Goal: Find specific page/section: Find specific page/section

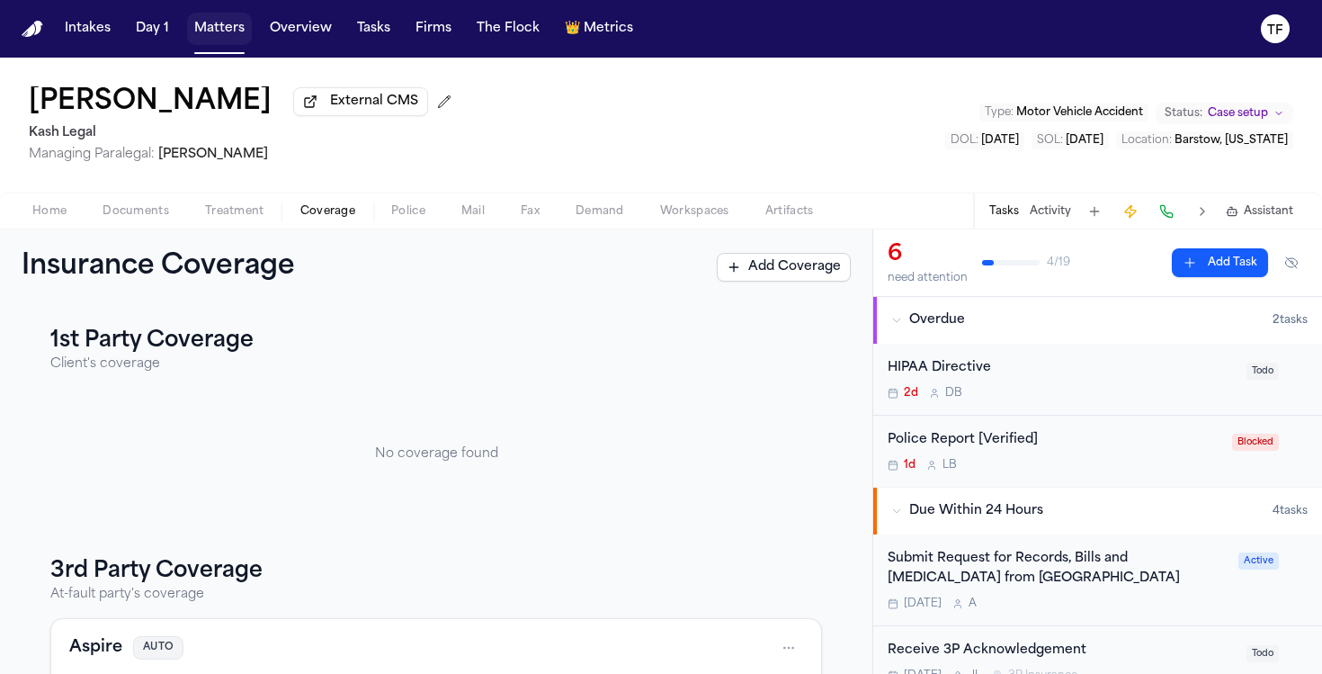
click at [243, 16] on button "Matters" at bounding box center [219, 29] width 65 height 32
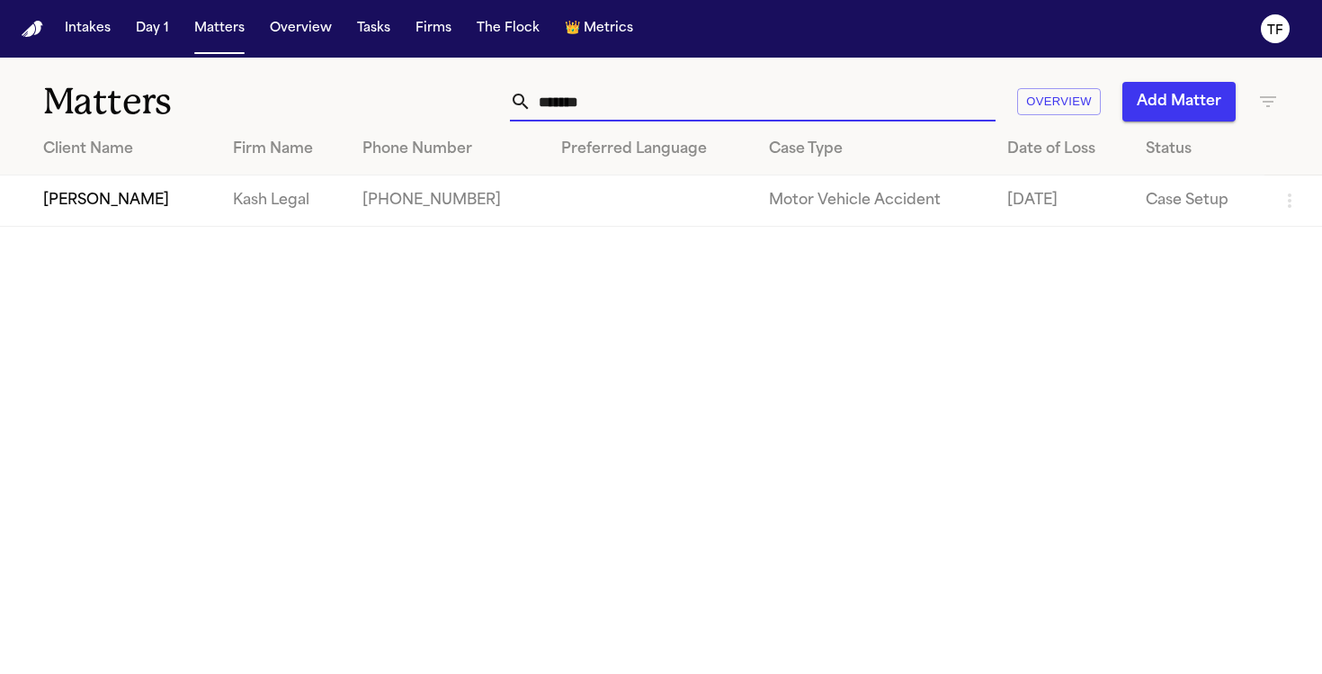
click at [632, 107] on input "******" at bounding box center [764, 102] width 464 height 40
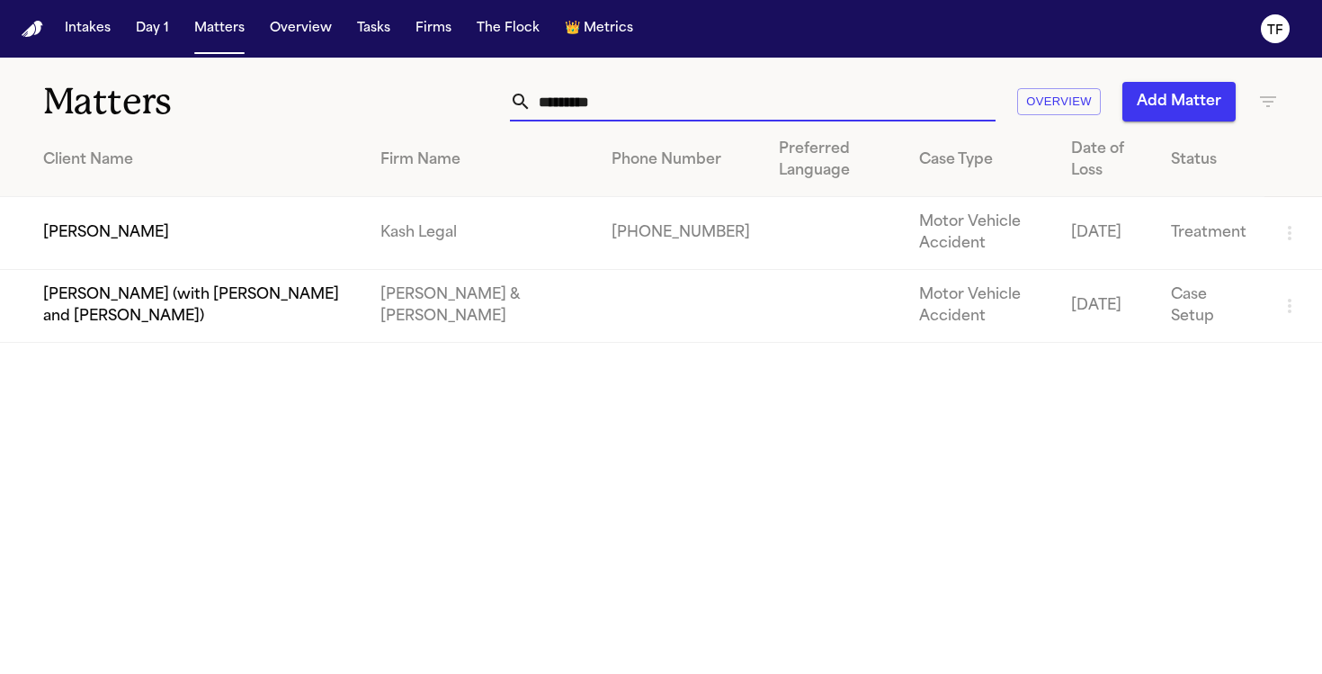
type input "********"
click at [129, 208] on td "[PERSON_NAME]" at bounding box center [183, 233] width 366 height 73
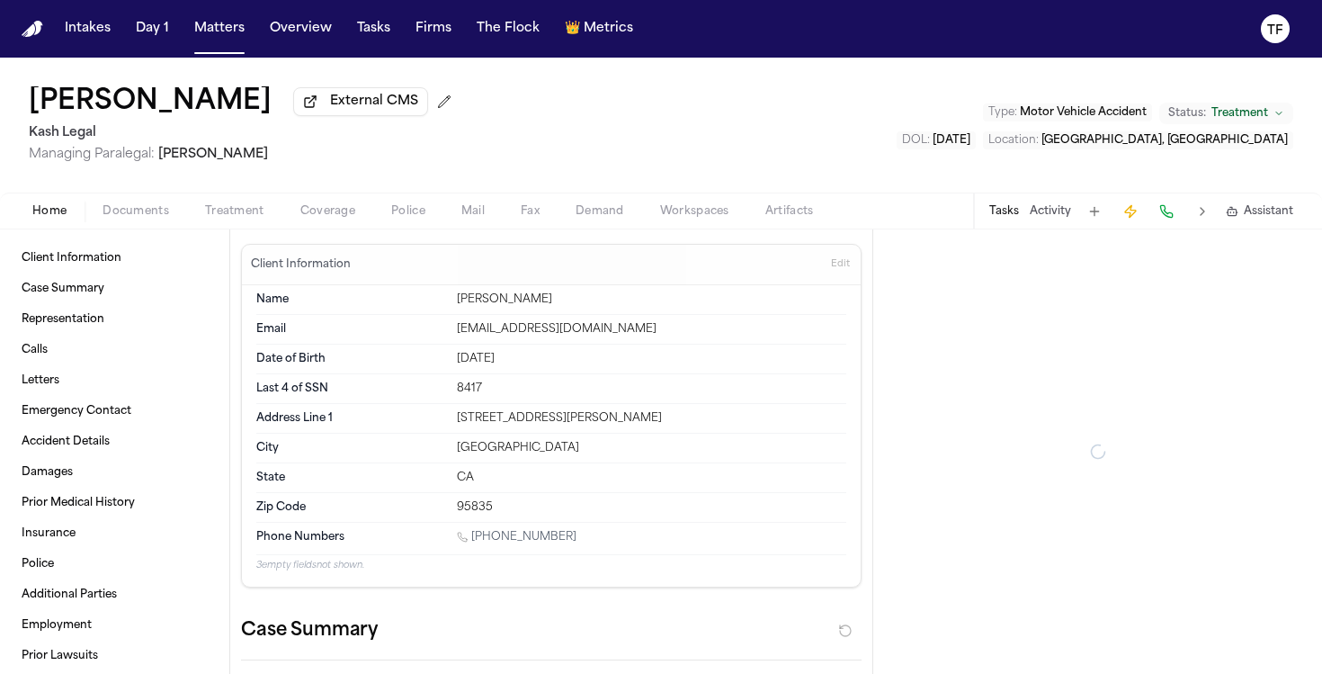
click at [254, 211] on span "Treatment" at bounding box center [234, 211] width 59 height 14
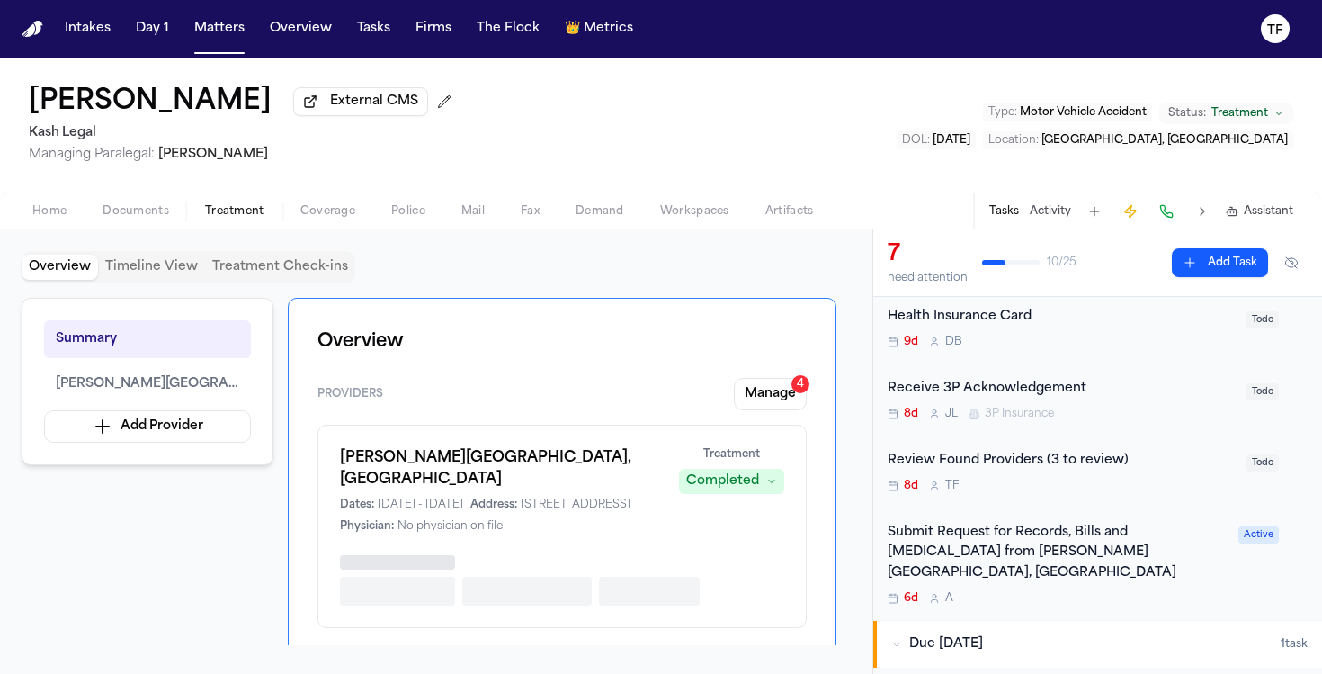
scroll to position [312, 0]
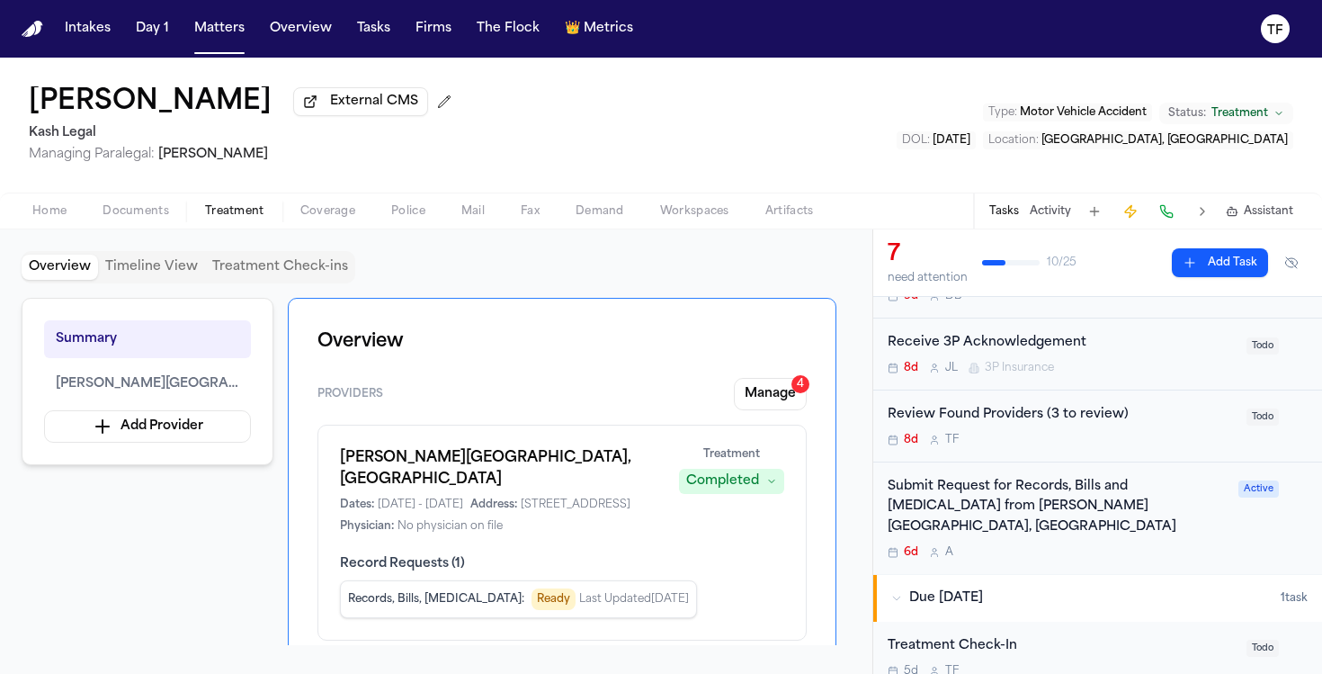
click at [1021, 545] on div "6d A" at bounding box center [1058, 552] width 340 height 14
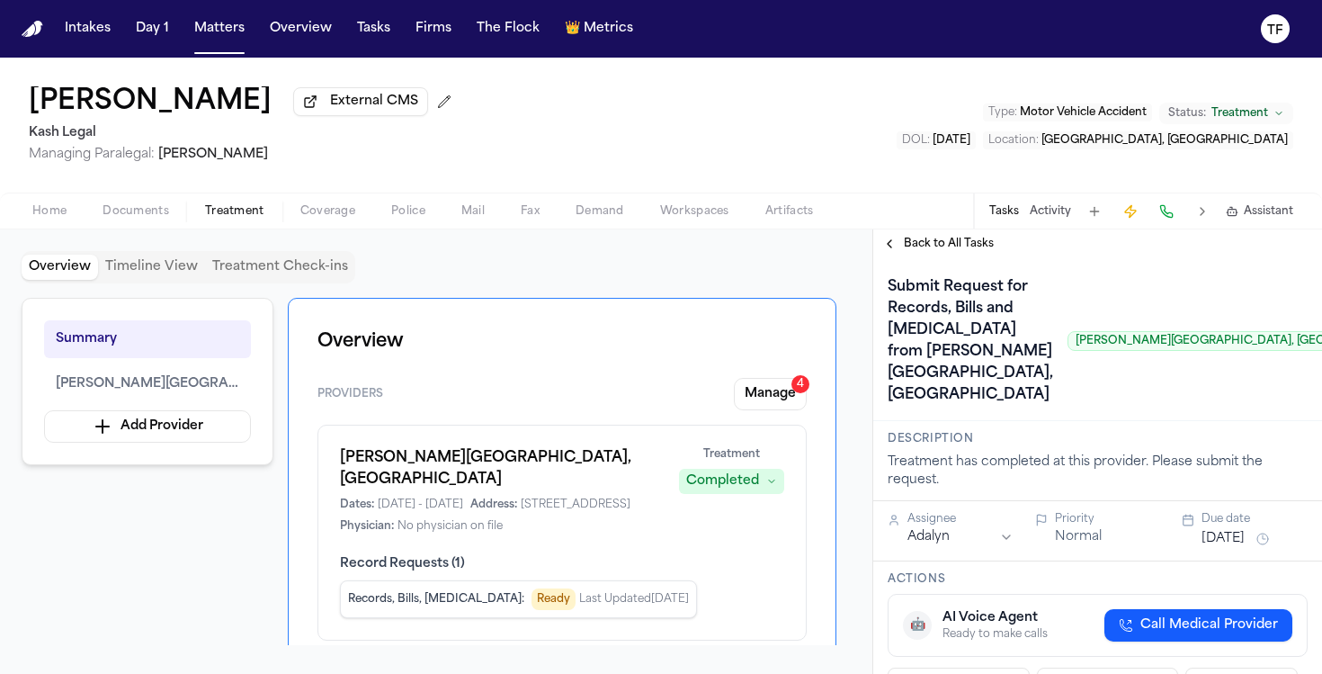
click at [236, 219] on span "Treatment" at bounding box center [234, 211] width 59 height 14
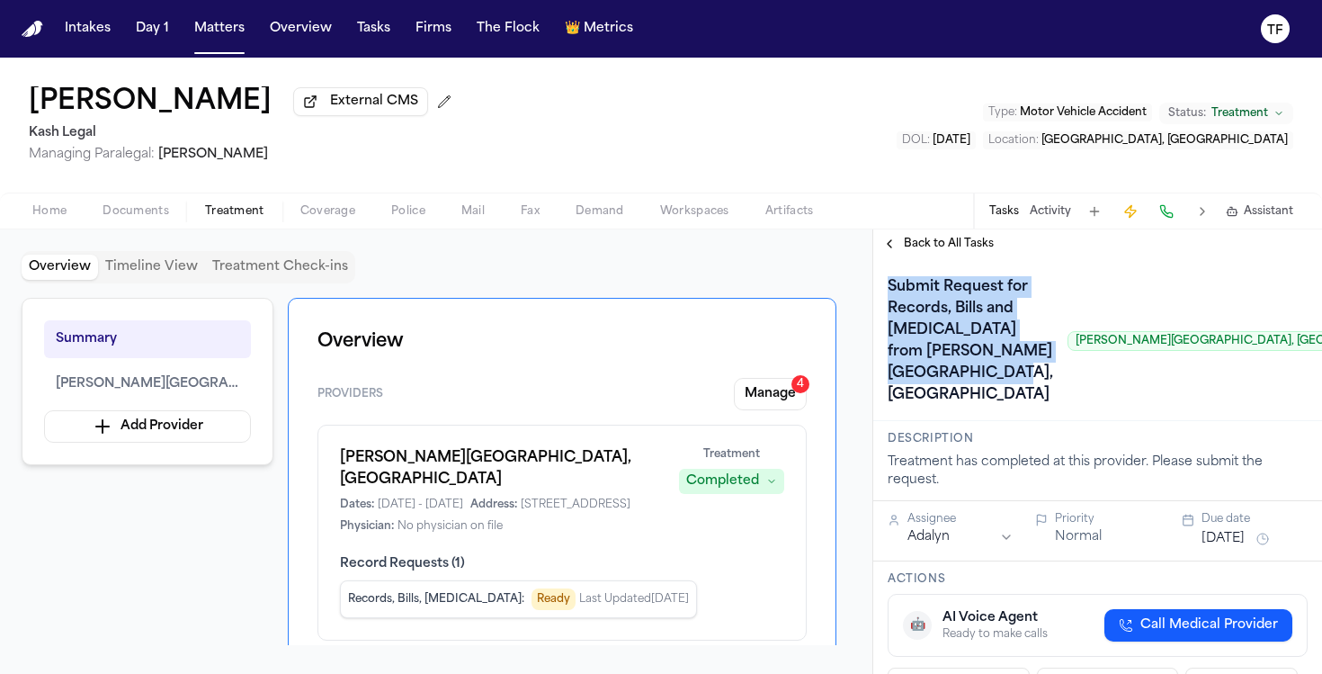
drag, startPoint x: 985, startPoint y: 445, endPoint x: 876, endPoint y: 290, distance: 189.9
click at [876, 290] on div "Submit Request for Records, Bills and [MEDICAL_DATA] from [PERSON_NAME][GEOGRAP…" at bounding box center [1097, 339] width 449 height 163
copy h1 "Submit Request for Records, Bills and [MEDICAL_DATA] from [PERSON_NAME][GEOGRAP…"
